Goal: Task Accomplishment & Management: Complete application form

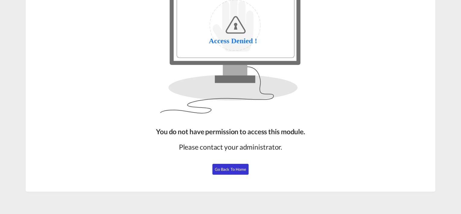
click at [235, 165] on button "Go Back to Home" at bounding box center [230, 169] width 36 height 11
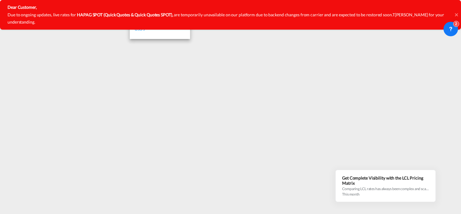
click at [157, 31] on link "Users" at bounding box center [160, 29] width 60 height 20
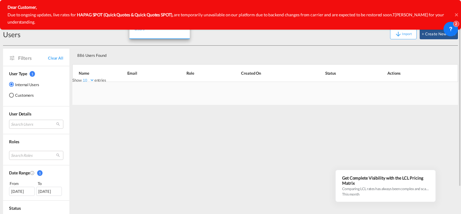
click at [142, 29] on span "Users" at bounding box center [139, 28] width 11 height 5
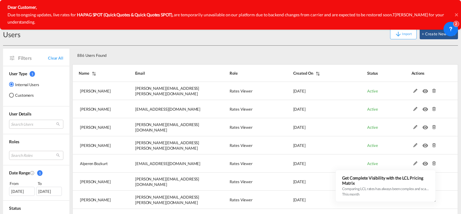
click at [456, 12] on icon at bounding box center [456, 14] width 3 height 5
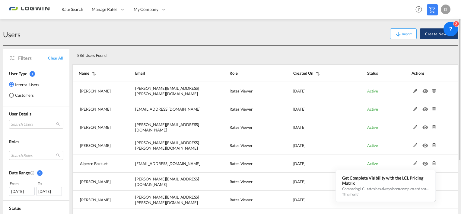
click at [434, 37] on button "+ Create New User" at bounding box center [439, 33] width 38 height 11
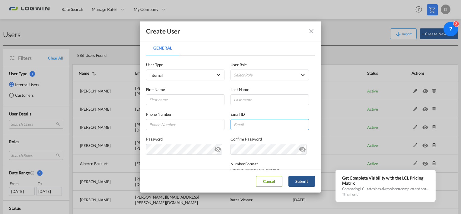
click at [241, 126] on input "General General ..." at bounding box center [269, 124] width 78 height 11
click at [241, 123] on input "General General ..." at bounding box center [269, 124] width 78 height 11
click at [240, 123] on input "General General ..." at bounding box center [269, 124] width 78 height 11
drag, startPoint x: 240, startPoint y: 123, endPoint x: 238, endPoint y: 126, distance: 3.4
click at [238, 126] on input "General General ..." at bounding box center [269, 124] width 78 height 11
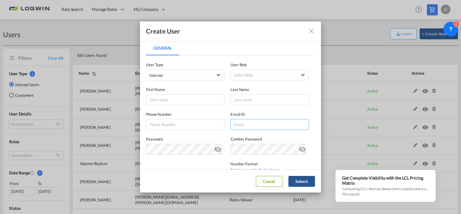
drag, startPoint x: 254, startPoint y: 122, endPoint x: 259, endPoint y: 122, distance: 4.9
click at [254, 122] on input "General General ..." at bounding box center [269, 124] width 78 height 11
paste input "[EMAIL_ADDRESS][PERSON_NAME][DOMAIN_NAME]"
click at [236, 123] on input "[EMAIL_ADDRESS][PERSON_NAME][DOMAIN_NAME]" at bounding box center [269, 124] width 78 height 11
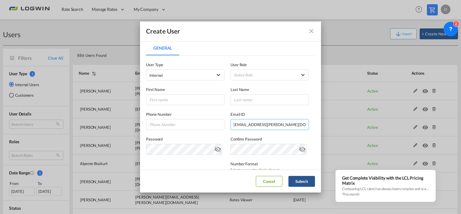
click at [236, 123] on input "[EMAIL_ADDRESS][PERSON_NAME][DOMAIN_NAME]" at bounding box center [269, 124] width 78 height 11
type input "[EMAIL_ADDRESS][PERSON_NAME][DOMAIN_NAME]"
drag, startPoint x: 175, startPoint y: 101, endPoint x: 187, endPoint y: 102, distance: 11.8
click at [175, 101] on input "General General ..." at bounding box center [185, 99] width 78 height 11
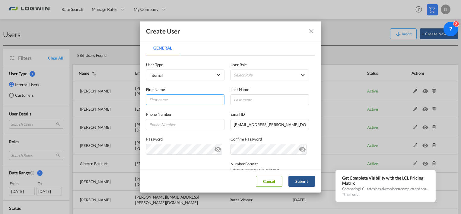
paste input "kamila"
type input "kamila"
click at [257, 124] on input "[EMAIL_ADDRESS][PERSON_NAME][DOMAIN_NAME]" at bounding box center [269, 124] width 78 height 11
click at [241, 95] on input "General General ..." at bounding box center [269, 99] width 78 height 11
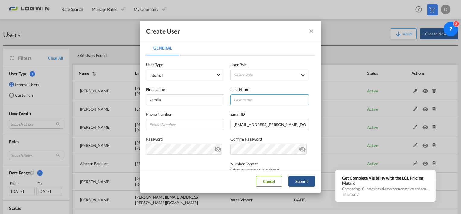
paste input "[PERSON_NAME]"
type input "[PERSON_NAME]"
click at [246, 77] on md-select "Select Role ADMIN GLOBAL Essentials Admin GLOBAL Essentials Manager GLOBAL Esse…" at bounding box center [269, 74] width 78 height 11
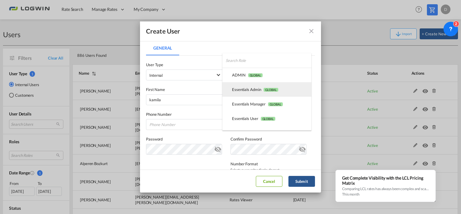
scroll to position [140, 0]
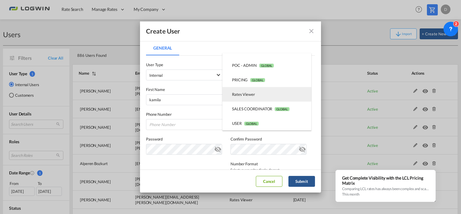
click at [257, 97] on md-option "Rates Viewer USER_DEFINED" at bounding box center [266, 94] width 89 height 14
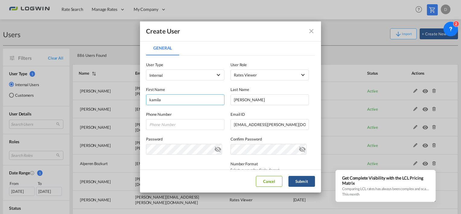
click at [150, 98] on input "kamila" at bounding box center [185, 99] width 78 height 11
type input "Kamila"
click at [234, 100] on input "[PERSON_NAME]" at bounding box center [269, 99] width 78 height 11
type input "[PERSON_NAME]"
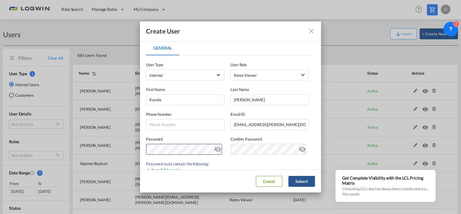
click at [214, 150] on md-icon "icon-eye-off" at bounding box center [217, 147] width 7 height 7
click at [136, 148] on div "Create User General General User Type Internal Internal Customer User Role Rate…" at bounding box center [230, 107] width 461 height 214
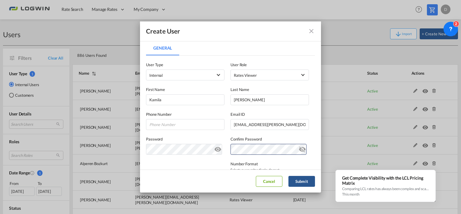
click at [216, 139] on label "Password" at bounding box center [185, 139] width 78 height 6
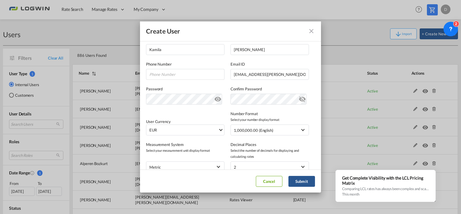
scroll to position [60, 0]
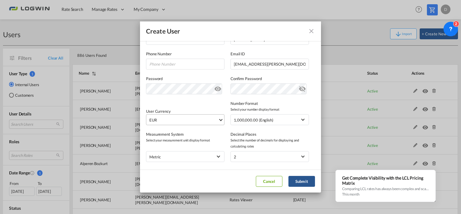
click at [189, 124] on md-select "EUR د.إ AED [GEOGRAPHIC_DATA] Dirham Af AFN Afghan afghani Lek ALL [GEOGRAPHIC_…" at bounding box center [185, 119] width 78 height 11
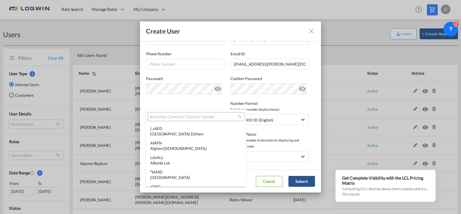
scroll to position [606, 0]
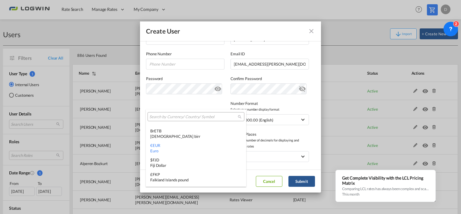
click at [183, 116] on input "search" at bounding box center [193, 116] width 88 height 5
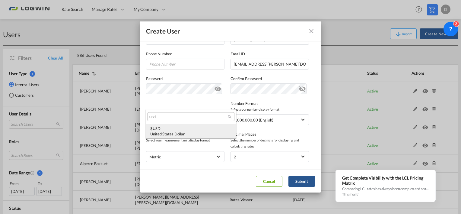
scroll to position [0, 0]
type input "usd"
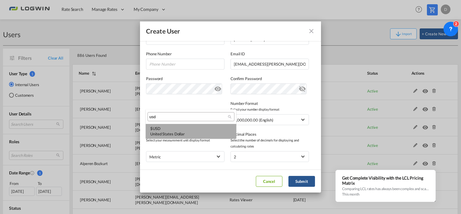
click at [185, 129] on div "$ USD United States Dollar" at bounding box center [190, 131] width 81 height 11
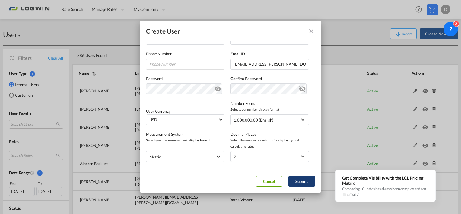
click at [300, 180] on button "Submit" at bounding box center [301, 181] width 27 height 11
